Goal: Navigation & Orientation: Find specific page/section

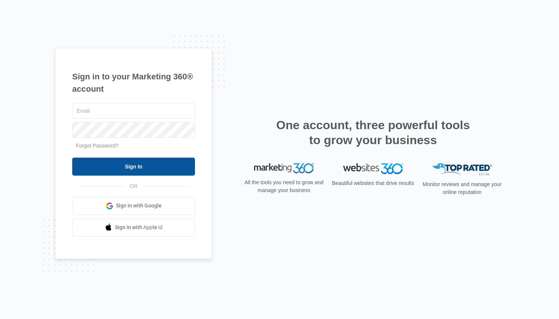
type input "[EMAIL_ADDRESS][DOMAIN_NAME]"
click at [136, 165] on input "Sign In" at bounding box center [133, 167] width 123 height 18
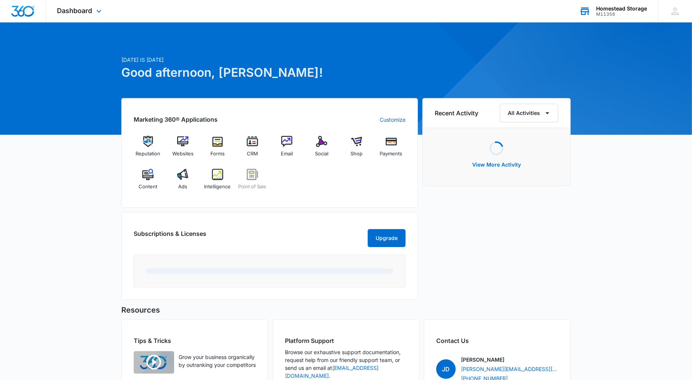
click at [630, 6] on div "Homestead Storage" at bounding box center [621, 9] width 51 height 6
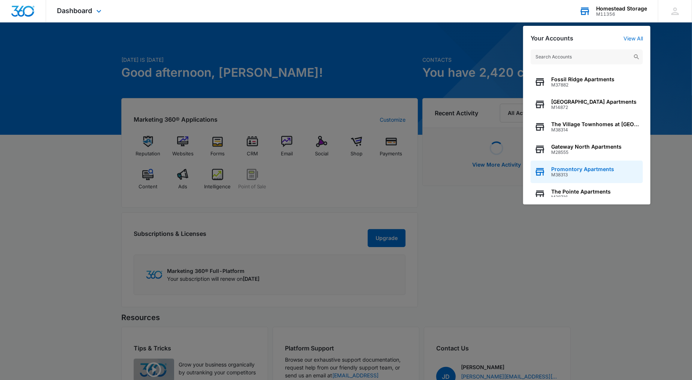
scroll to position [95, 0]
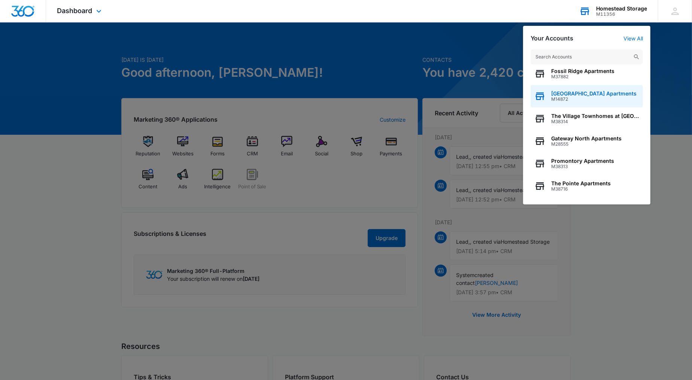
click at [577, 98] on span "M14872" at bounding box center [593, 99] width 85 height 5
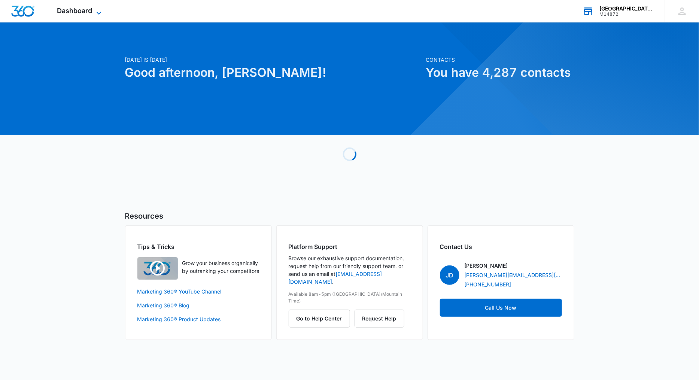
click at [62, 12] on span "Dashboard" at bounding box center [74, 11] width 35 height 8
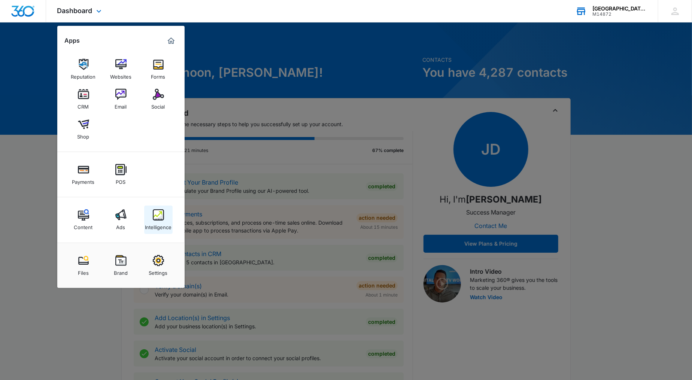
click at [158, 216] on img at bounding box center [158, 214] width 11 height 11
